Goal: Check status: Check status

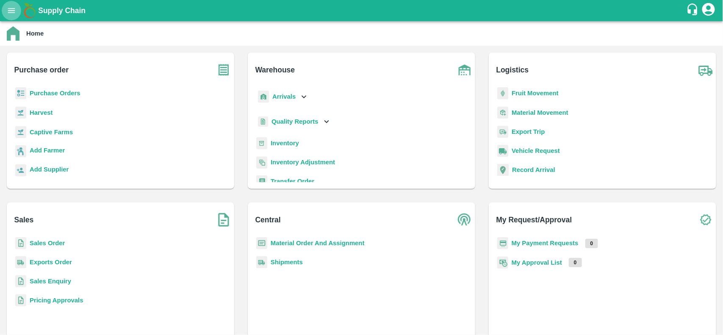
click at [13, 14] on icon "open drawer" at bounding box center [11, 10] width 9 height 9
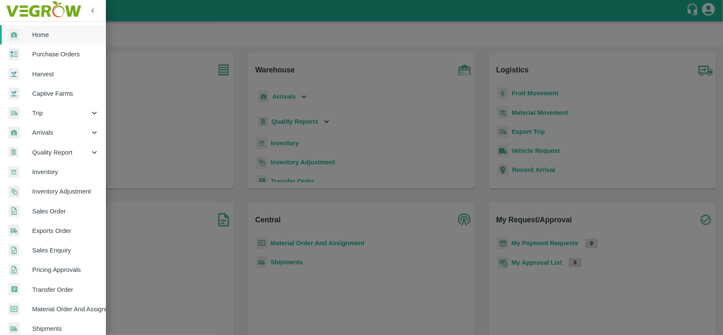
scroll to position [146, 0]
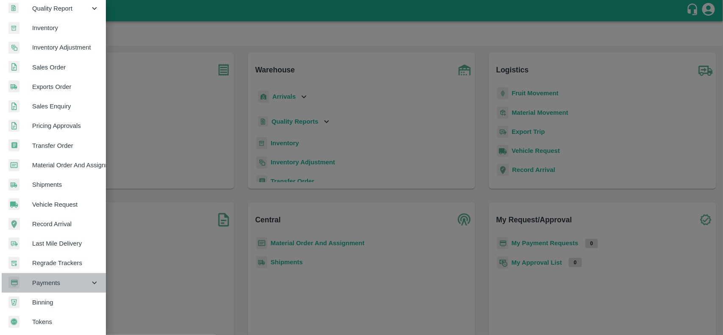
click at [64, 284] on span "Payments" at bounding box center [61, 282] width 58 height 9
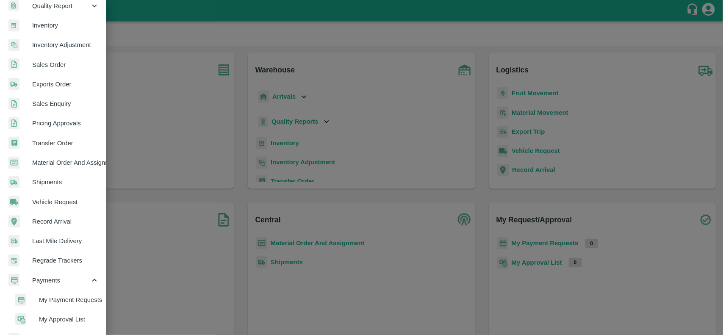
click at [65, 297] on span "My Payment Requests" at bounding box center [69, 299] width 60 height 9
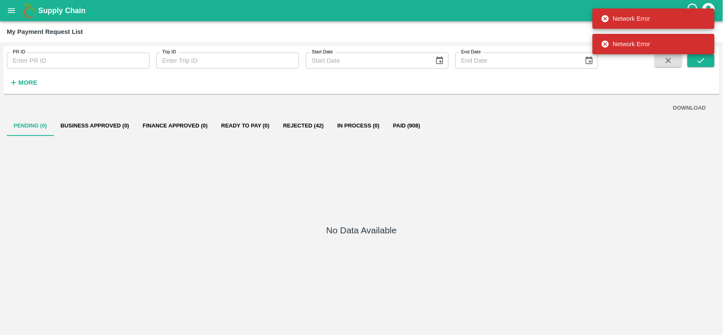
click at [28, 83] on strong "More" at bounding box center [27, 82] width 19 height 7
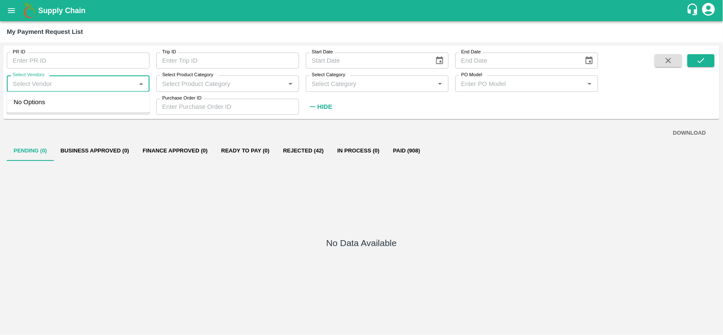
click at [89, 85] on input "Select Vendors" at bounding box center [71, 83] width 124 height 11
paste input "ASWITHA NENAVATH"
click at [134, 103] on div "ASWITHA NENAVATH-Other" at bounding box center [78, 107] width 143 height 24
type input "ASWITHA NENAVATH-Other"
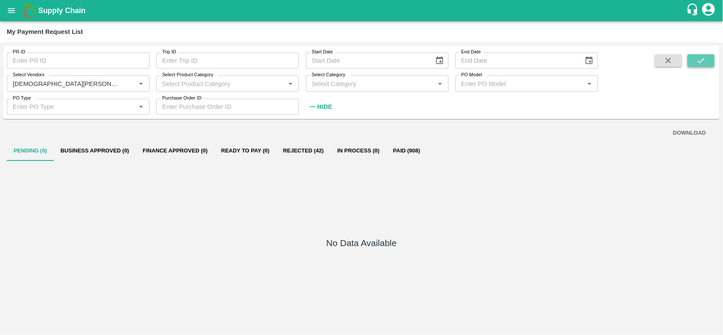
click at [702, 58] on icon "submit" at bounding box center [700, 60] width 9 height 9
click at [14, 15] on icon "open drawer" at bounding box center [11, 10] width 9 height 9
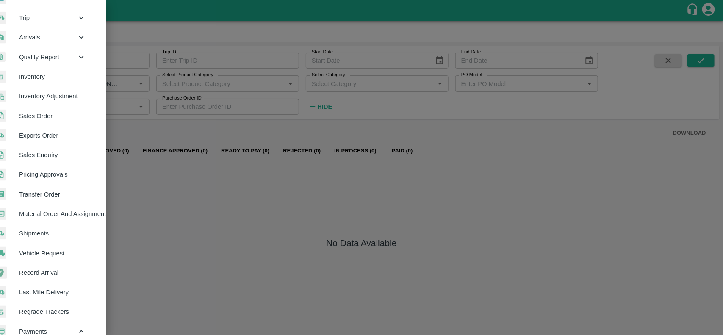
scroll to position [0, 15]
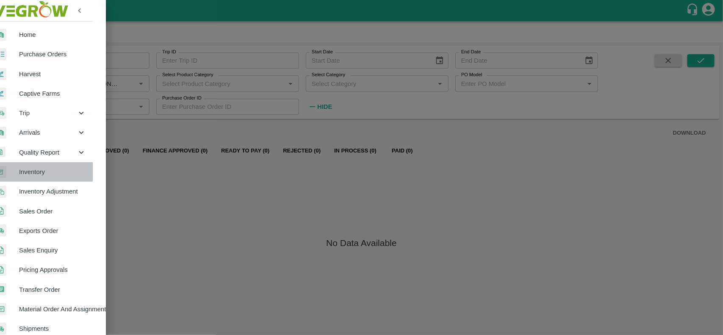
click at [46, 176] on span "Inventory" at bounding box center [52, 171] width 67 height 9
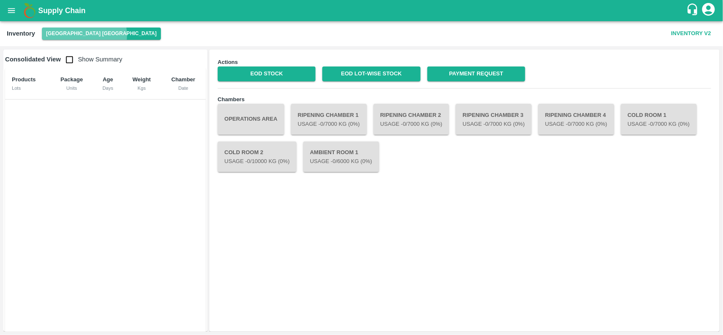
click at [84, 35] on button "Hyderabad DC" at bounding box center [101, 34] width 119 height 12
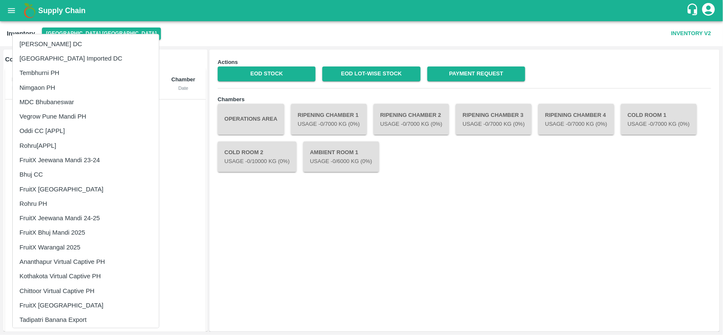
scroll to position [250, 0]
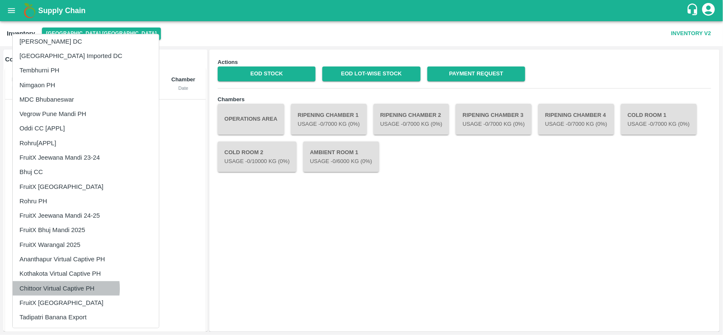
click at [60, 288] on li "Chittoor Virtual Captive PH" at bounding box center [86, 288] width 146 height 14
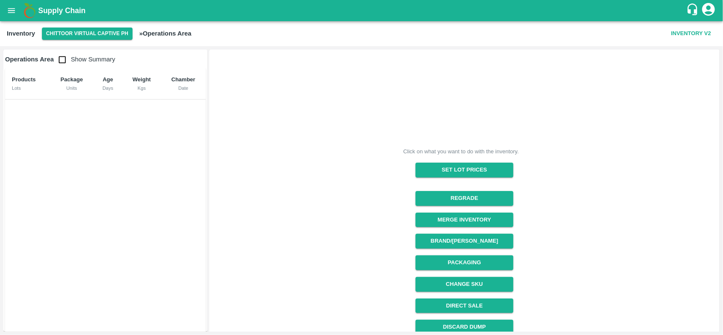
scroll to position [92, 0]
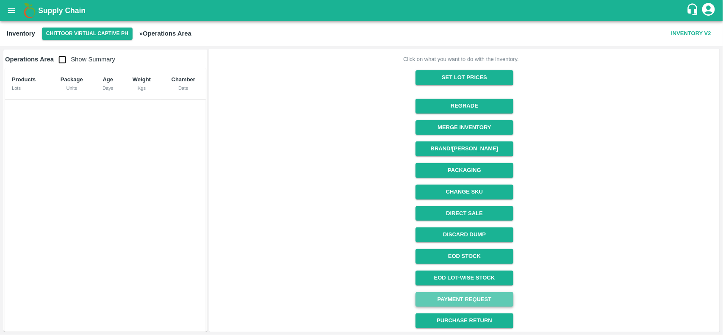
click at [469, 304] on link "Payment Request" at bounding box center [464, 299] width 98 height 15
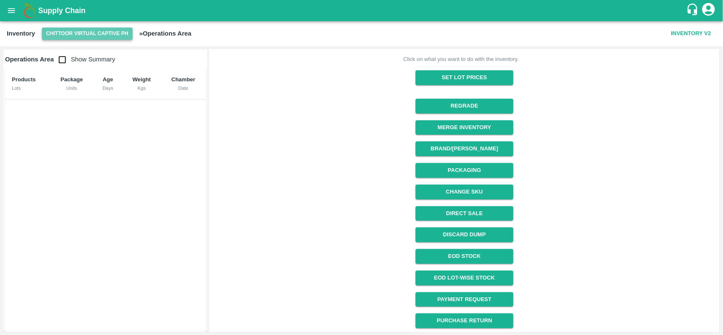
click at [83, 36] on button "Chittoor Virtual Captive PH" at bounding box center [87, 34] width 91 height 12
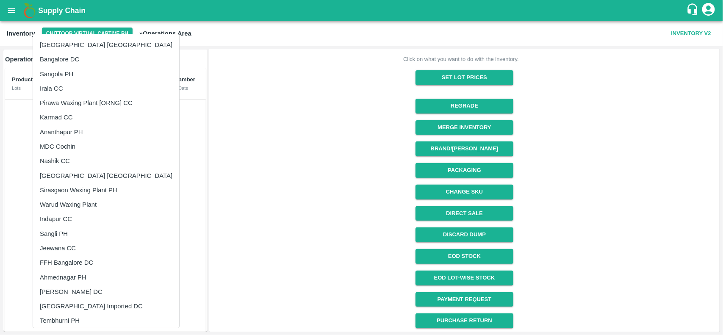
scroll to position [250, 0]
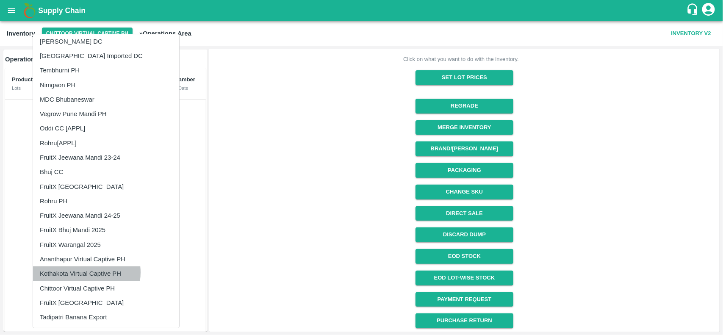
click at [81, 272] on li "Kothakota Virtual Captive PH" at bounding box center [106, 273] width 146 height 14
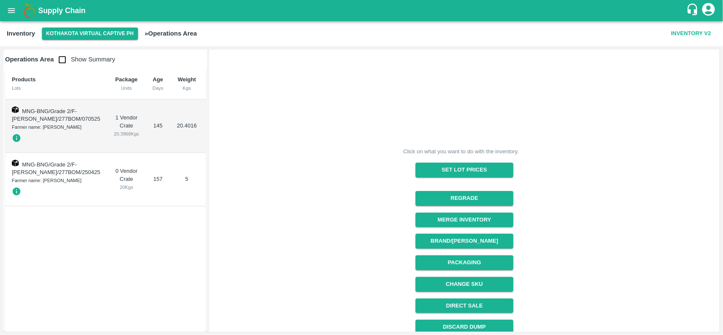
scroll to position [92, 0]
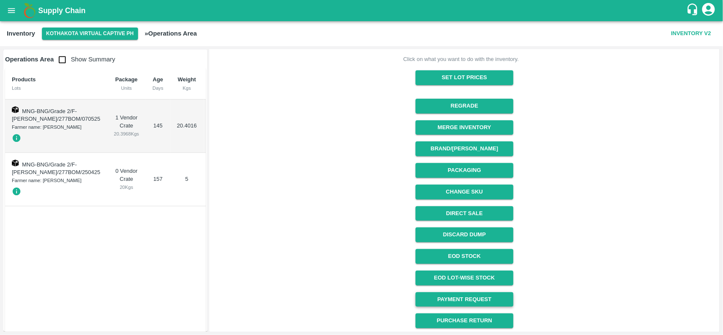
click at [439, 305] on link "Payment Request" at bounding box center [464, 299] width 98 height 15
click at [94, 39] on button "Kothakota Virtual Captive PH" at bounding box center [90, 34] width 96 height 12
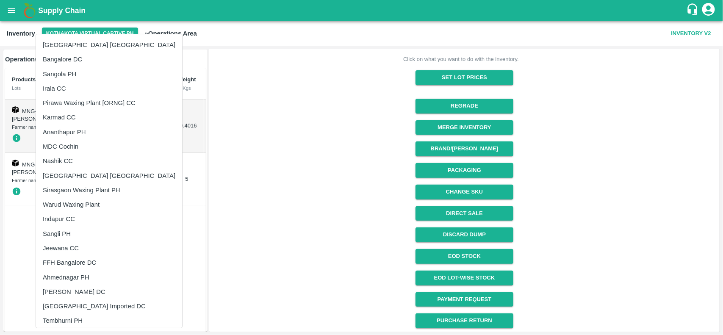
scroll to position [250, 0]
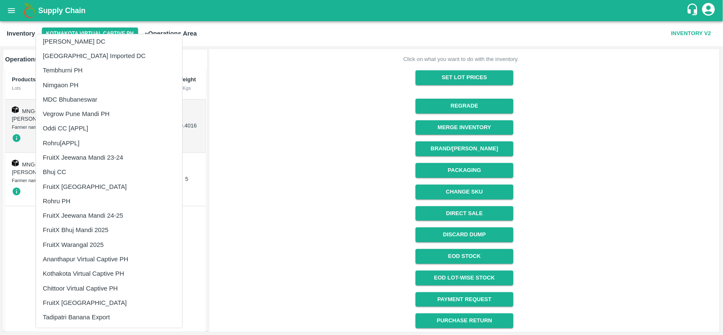
click at [92, 261] on li "Ananthapur Virtual Captive PH" at bounding box center [109, 259] width 146 height 14
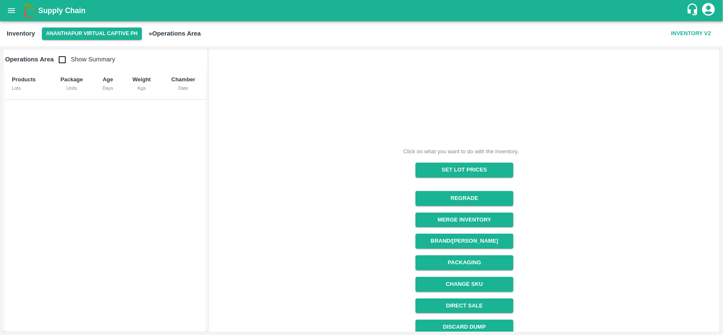
scroll to position [92, 0]
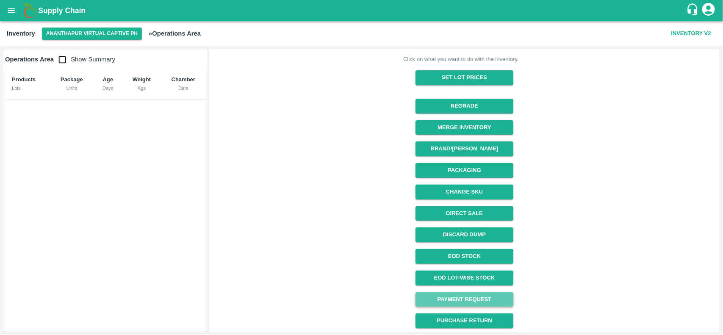
click at [428, 297] on link "Payment Request" at bounding box center [464, 299] width 98 height 15
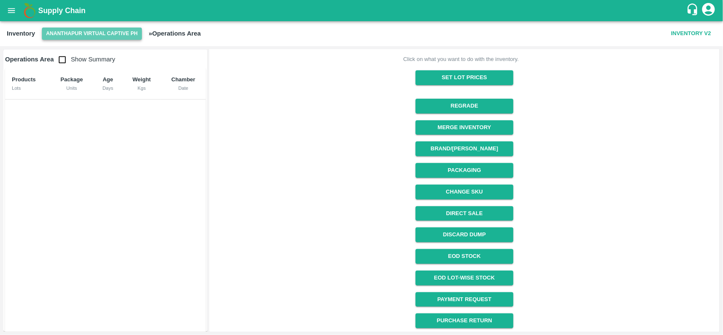
click at [118, 30] on button "Ananthapur Virtual Captive PH" at bounding box center [92, 34] width 100 height 12
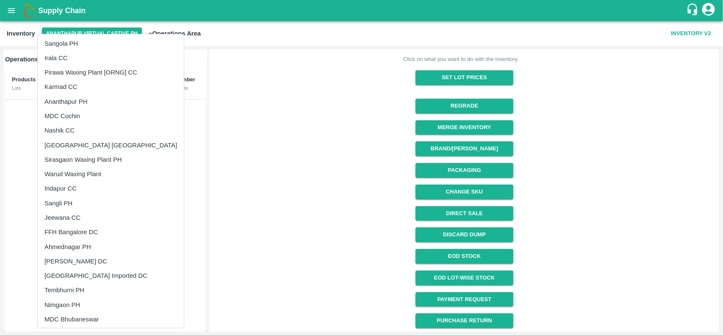
scroll to position [30, 0]
click at [77, 101] on li "Ananthapur PH" at bounding box center [111, 102] width 146 height 14
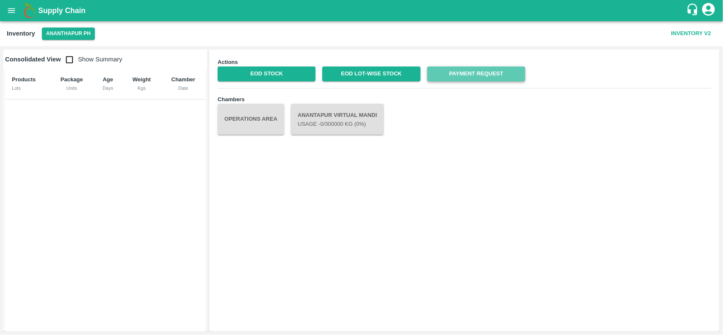
click at [464, 80] on link "Payment Request" at bounding box center [476, 73] width 98 height 15
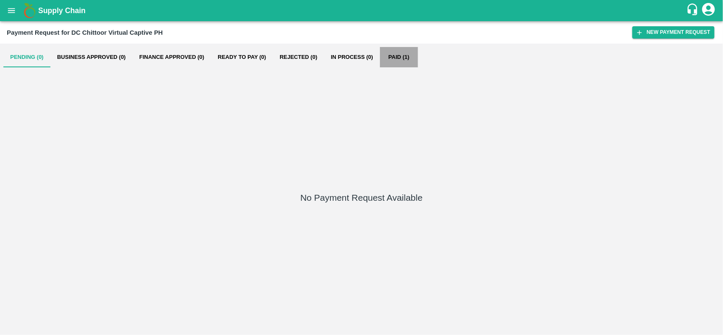
click at [390, 60] on button "Paid (1)" at bounding box center [399, 57] width 38 height 20
click at [390, 56] on button "Paid (1)" at bounding box center [399, 57] width 38 height 20
click at [395, 49] on button "Paid (2)" at bounding box center [399, 57] width 38 height 20
click at [397, 55] on button "Paid (474)" at bounding box center [403, 57] width 41 height 20
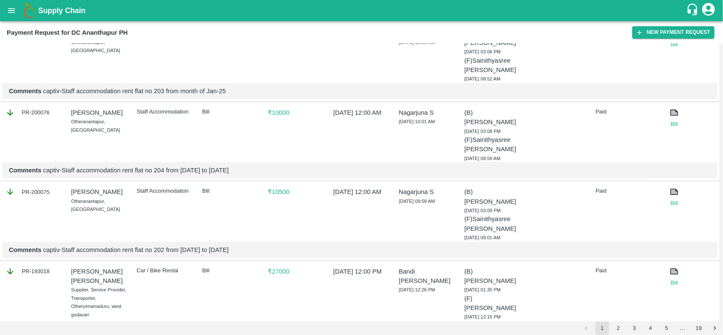
scroll to position [1584, 0]
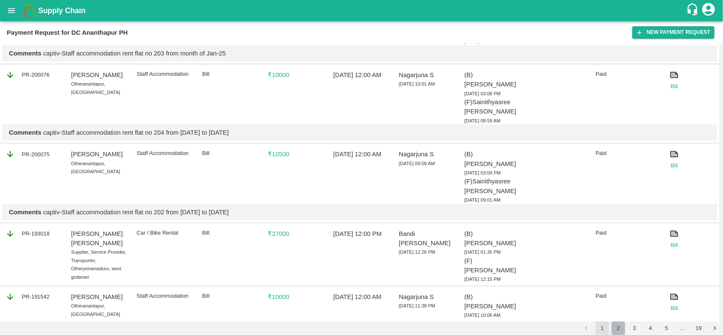
click at [617, 323] on button "2" at bounding box center [618, 328] width 14 height 14
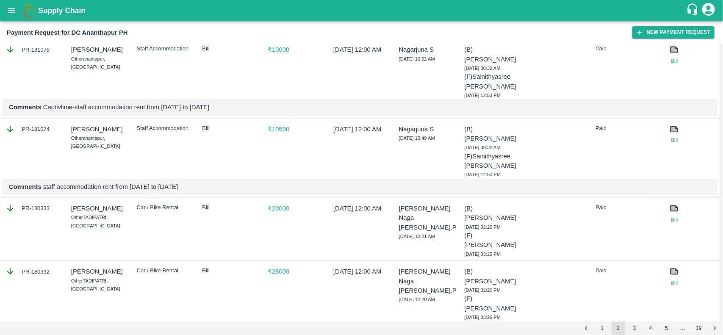
scroll to position [1529, 0]
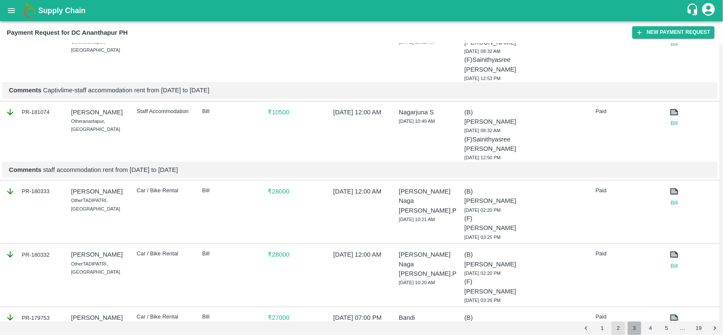
click at [636, 327] on button "3" at bounding box center [634, 328] width 14 height 14
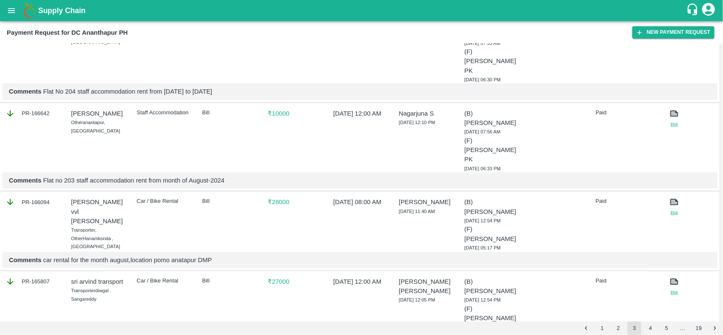
scroll to position [1445, 0]
